Goal: Information Seeking & Learning: Learn about a topic

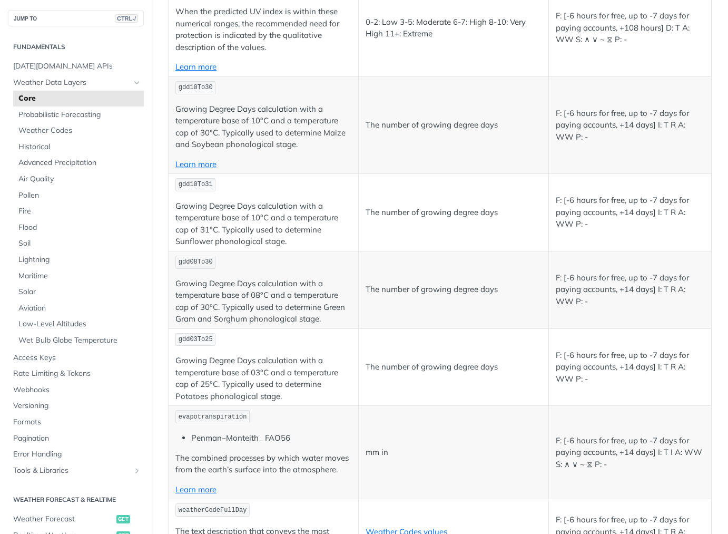
scroll to position [4741, 0]
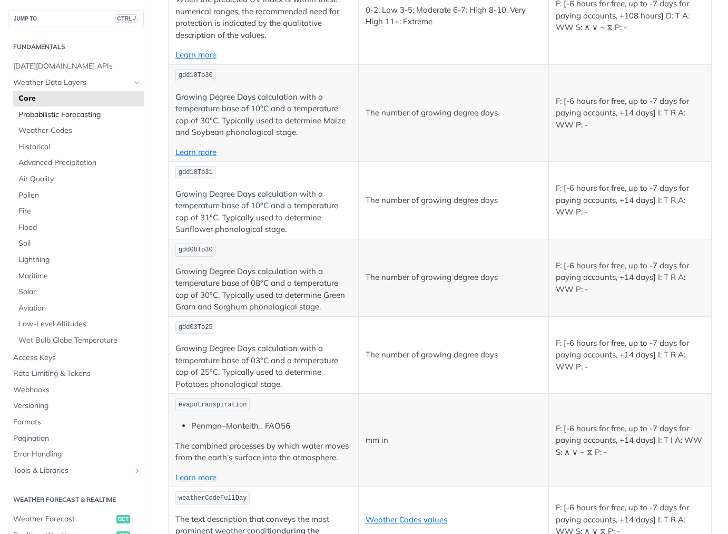
click at [48, 118] on span "Probabilistic Forecasting" at bounding box center [79, 115] width 123 height 11
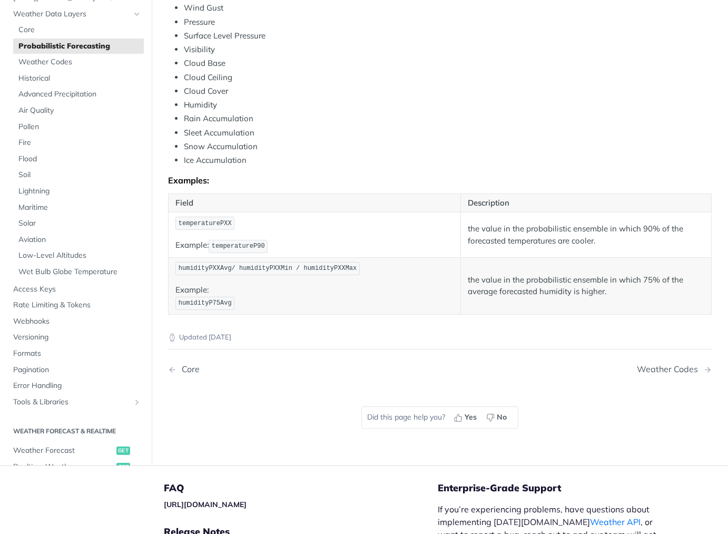
scroll to position [527, 0]
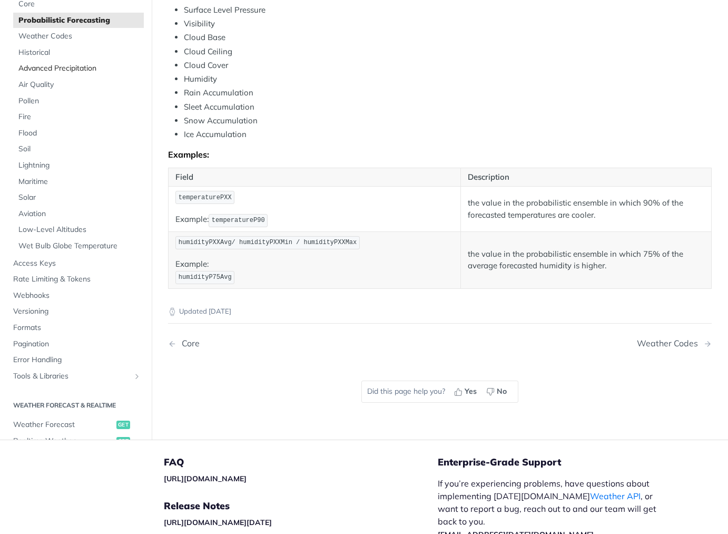
click at [47, 64] on span "Advanced Precipitation" at bounding box center [79, 68] width 123 height 11
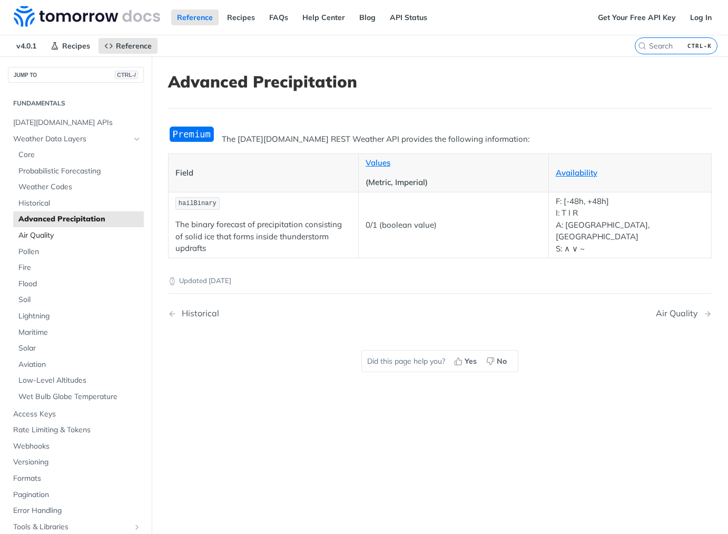
click at [84, 235] on span "Air Quality" at bounding box center [79, 235] width 123 height 11
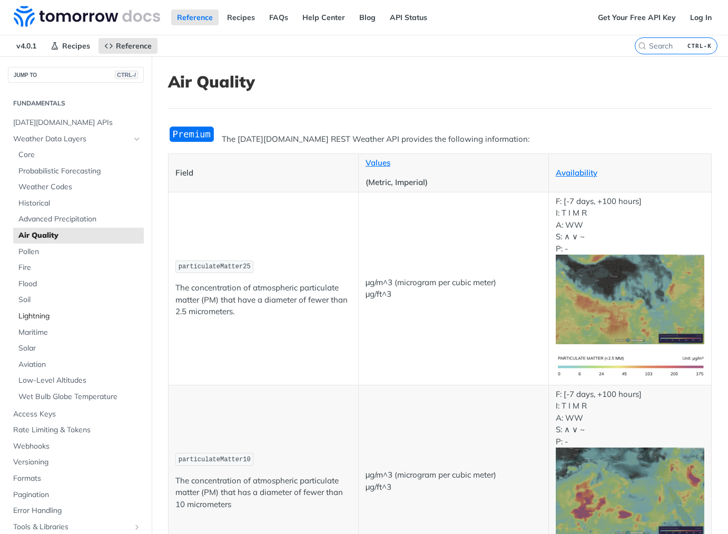
click at [47, 315] on span "Lightning" at bounding box center [79, 316] width 123 height 11
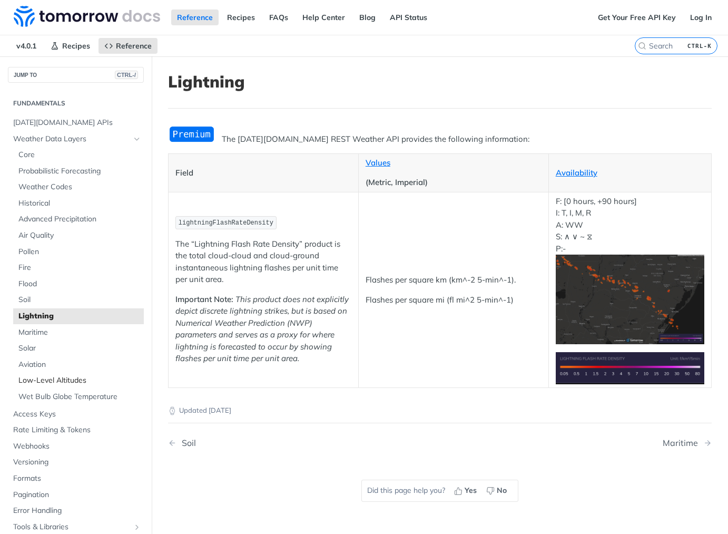
click at [80, 372] on link "Low-Level Altitudes" at bounding box center [78, 380] width 131 height 16
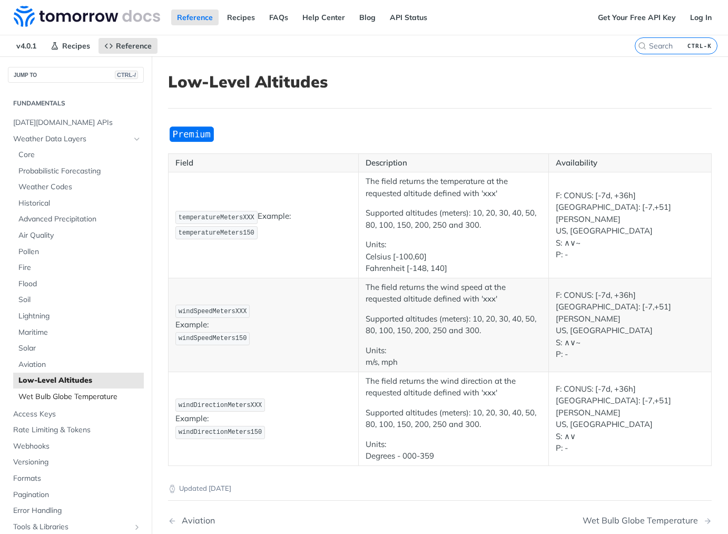
click at [83, 394] on span "Wet Bulb Globe Temperature" at bounding box center [79, 396] width 123 height 11
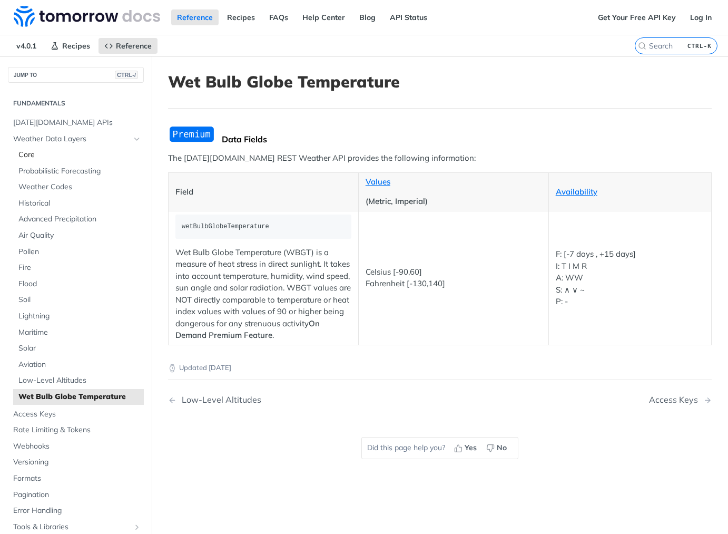
click at [52, 160] on link "Core" at bounding box center [78, 155] width 131 height 16
